Goal: Check status

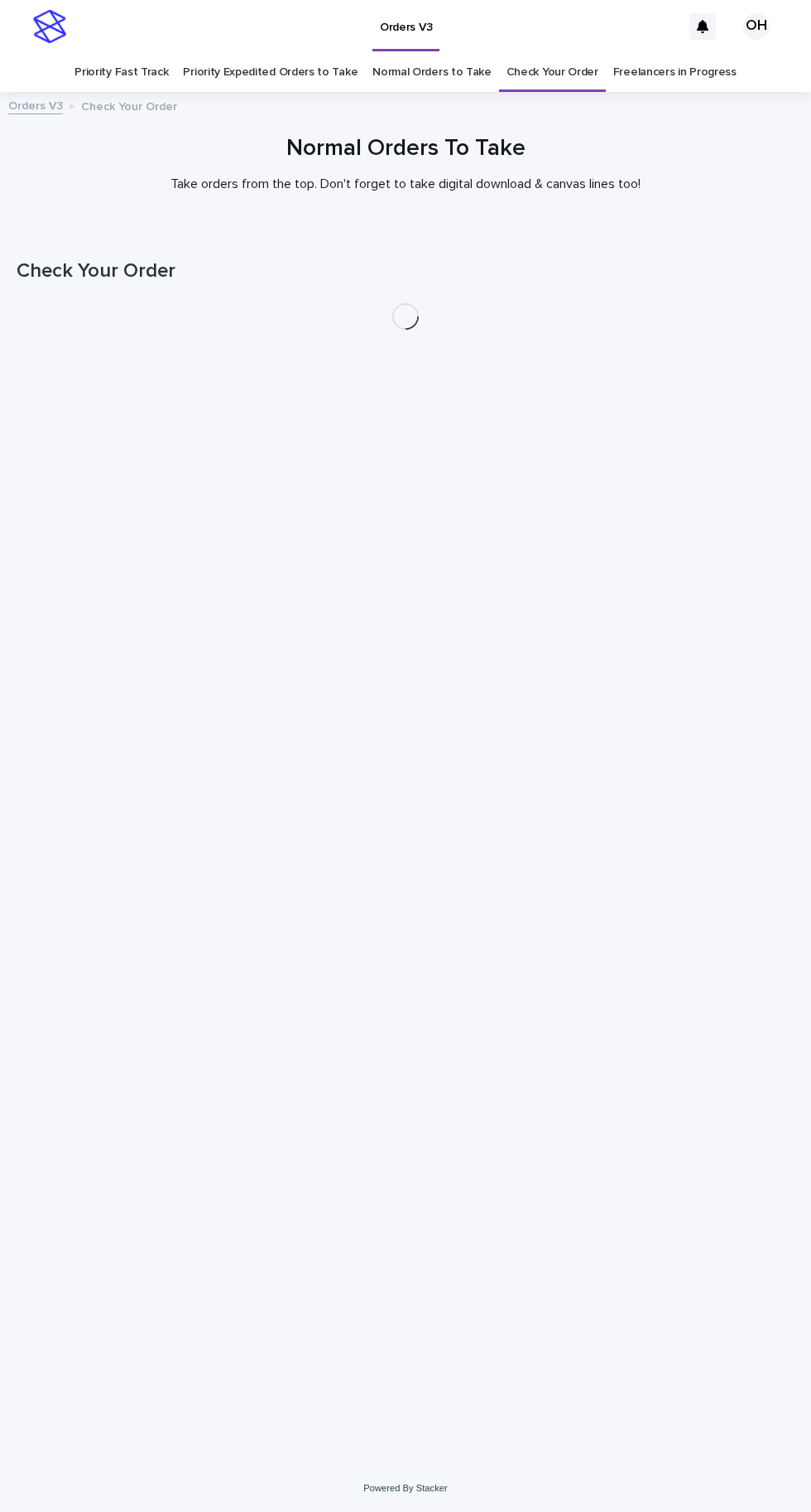
scroll to position [53, 0]
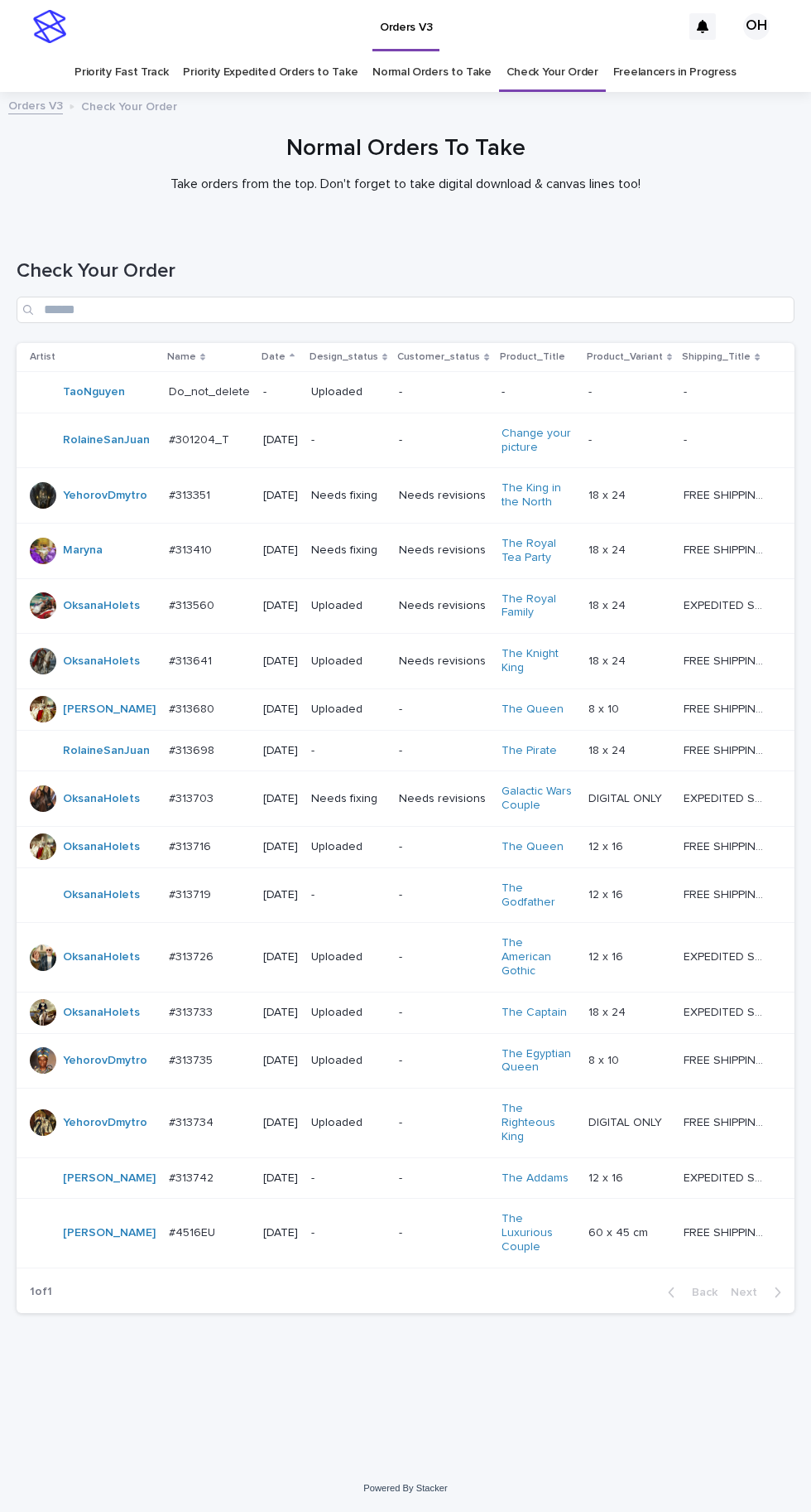
click at [170, 739] on td "#313698 #313698" at bounding box center [209, 750] width 94 height 42
click at [185, 771] on td "#313703 #313703" at bounding box center [209, 799] width 94 height 56
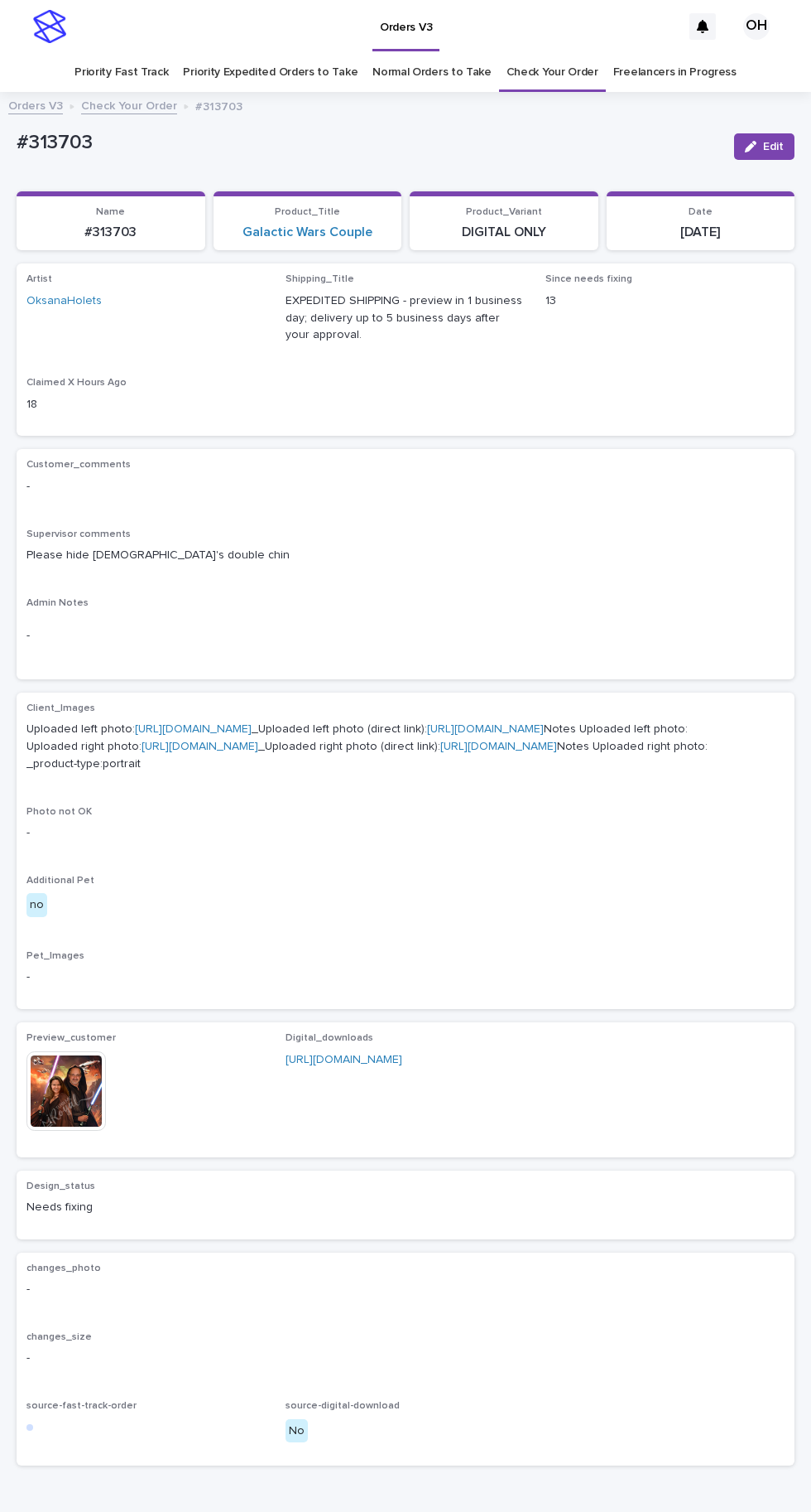
click at [58, 1131] on img at bounding box center [66, 1091] width 80 height 80
